Goal: Task Accomplishment & Management: Use online tool/utility

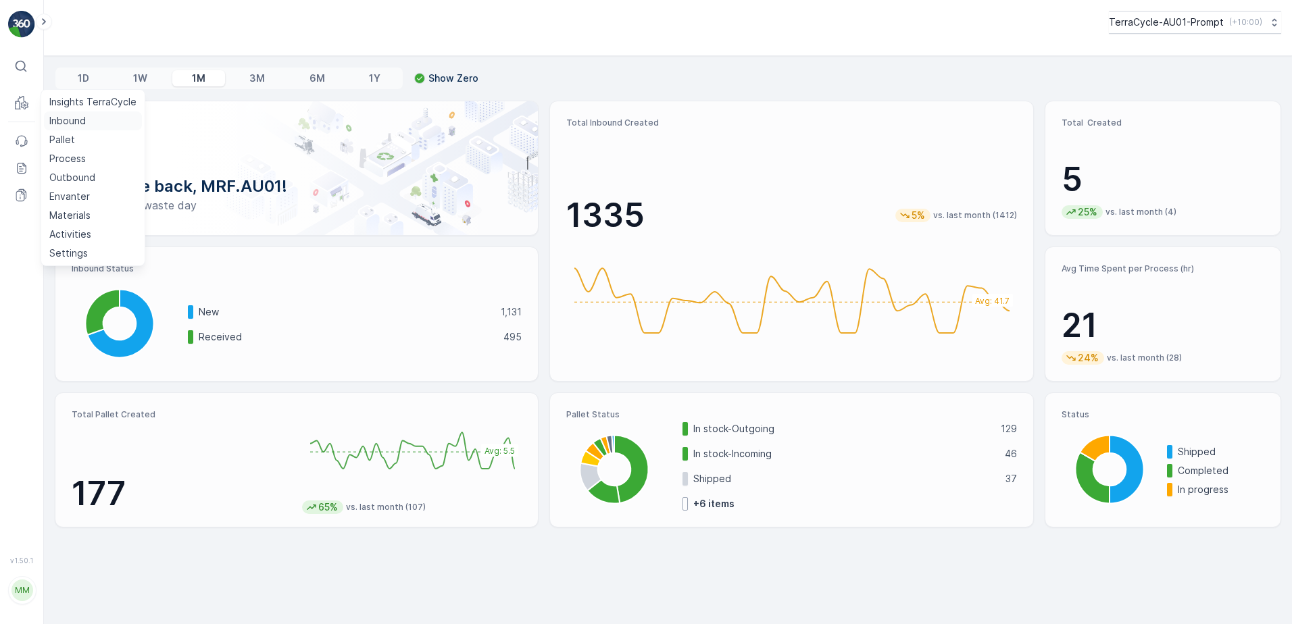
click at [69, 119] on p "Inbound" at bounding box center [67, 121] width 36 height 14
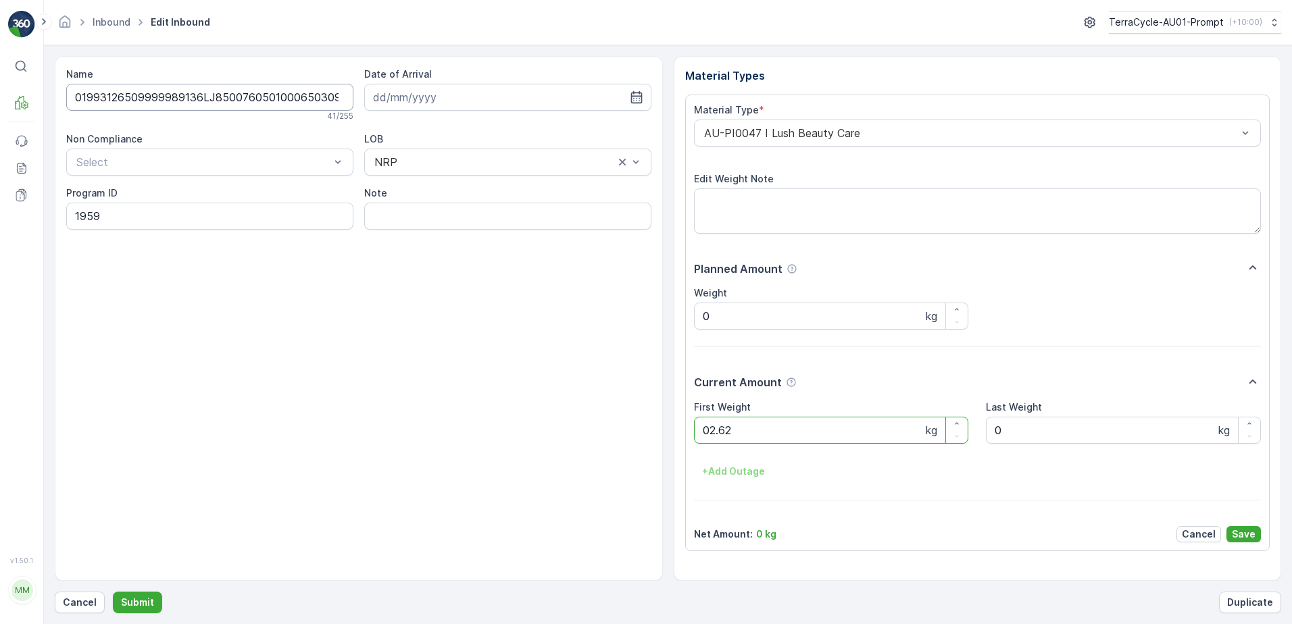
click at [113, 592] on button "Submit" at bounding box center [137, 603] width 49 height 22
